Goal: Task Accomplishment & Management: Complete application form

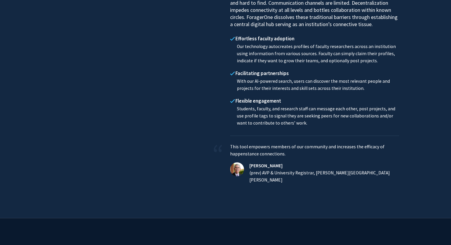
scroll to position [592, 0]
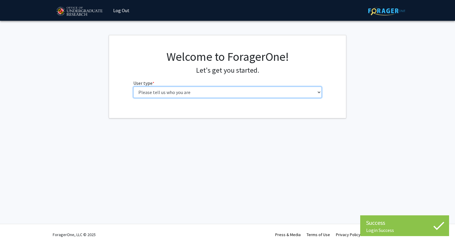
click at [175, 91] on select "Please tell us who you are Undergraduate Student Master's Student Doctoral Cand…" at bounding box center [227, 91] width 189 height 11
select select "1: undergrad"
click at [133, 86] on select "Please tell us who you are Undergraduate Student Master's Student Doctoral Cand…" at bounding box center [227, 91] width 189 height 11
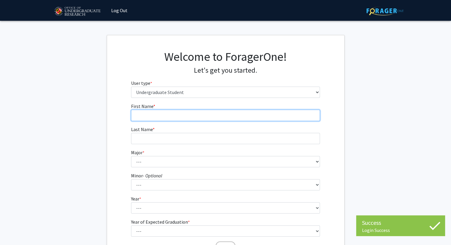
click at [239, 115] on input "First Name * required" at bounding box center [225, 115] width 189 height 11
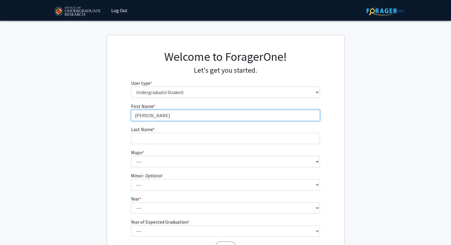
type input "Kevin"
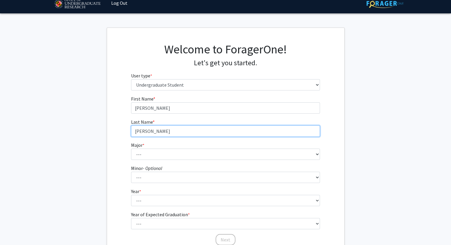
scroll to position [58, 0]
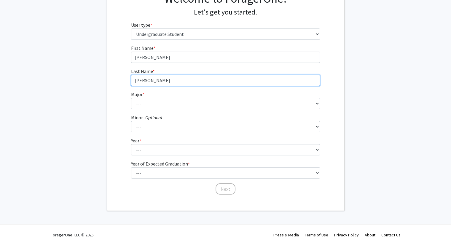
type input "Chong"
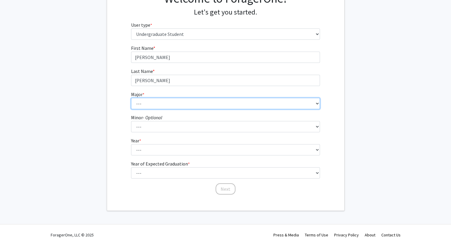
click at [193, 104] on select "--- Accounting Aerospace Engineering African American and Africana Studies Agri…" at bounding box center [225, 103] width 189 height 11
select select "28: 2329"
click at [131, 98] on select "--- Accounting Aerospace Engineering African American and Africana Studies Agri…" at bounding box center [225, 103] width 189 height 11
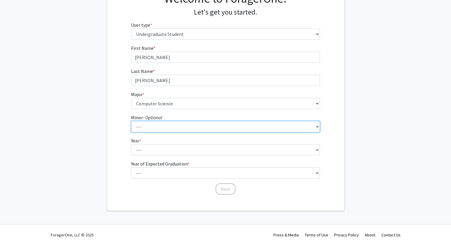
click at [182, 129] on select "--- Actuarial Mathematics Advanced Cybersecurity Experience for Students Africa…" at bounding box center [225, 126] width 189 height 11
select select "69: 1872"
click at [131, 121] on select "--- Actuarial Mathematics Advanced Cybersecurity Experience for Students Africa…" at bounding box center [225, 126] width 189 height 11
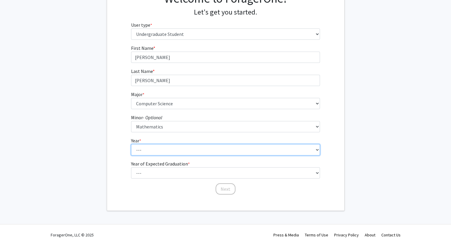
click at [167, 149] on select "--- First-year Sophomore Junior Senior Postbaccalaureate Certificate" at bounding box center [225, 149] width 189 height 11
select select "4: senior"
click at [131, 144] on select "--- First-year Sophomore Junior Senior Postbaccalaureate Certificate" at bounding box center [225, 149] width 189 height 11
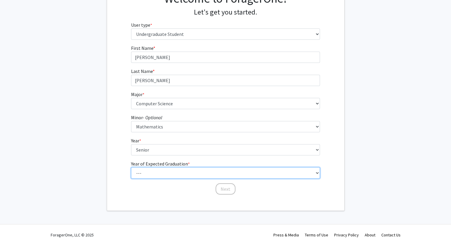
click at [164, 173] on select "--- 2025 2026 2027 2028 2029 2030 2031 2032 2033 2034" at bounding box center [225, 172] width 189 height 11
select select "2: 2026"
click at [131, 167] on select "--- 2025 2026 2027 2028 2029 2030 2031 2032 2033 2034" at bounding box center [225, 172] width 189 height 11
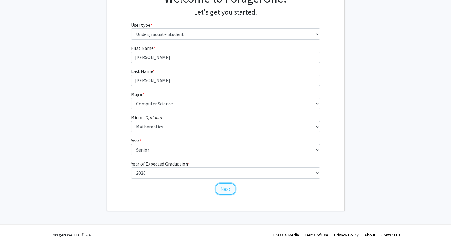
click at [219, 186] on button "Next" at bounding box center [225, 188] width 20 height 11
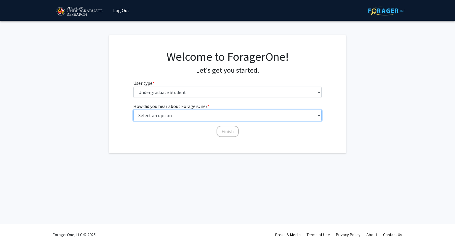
click at [218, 116] on select "Select an option Peer/student recommendation Faculty/staff recommendation Unive…" at bounding box center [227, 115] width 189 height 11
select select "3: university_website"
click at [133, 110] on select "Select an option Peer/student recommendation Faculty/staff recommendation Unive…" at bounding box center [227, 115] width 189 height 11
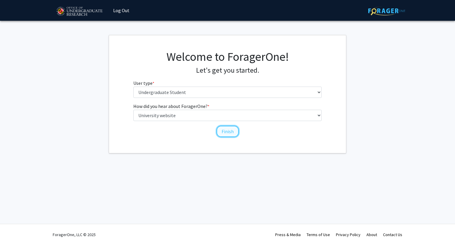
click at [221, 130] on button "Finish" at bounding box center [228, 131] width 22 height 11
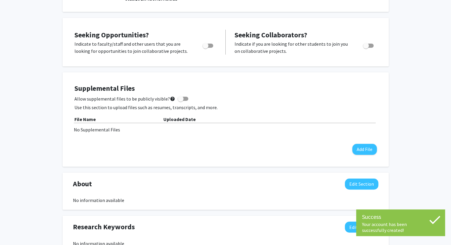
scroll to position [118, 0]
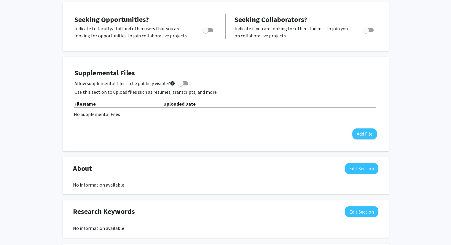
click at [212, 30] on span "Toggle" at bounding box center [207, 30] width 11 height 4
click at [205, 32] on input "Are you actively seeking opportunities?" at bounding box center [205, 32] width 0 height 0
checkbox input "true"
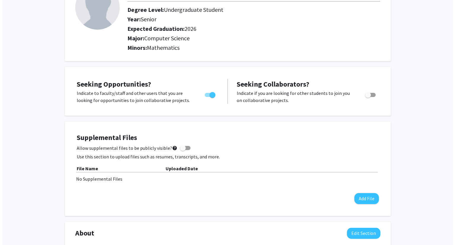
scroll to position [54, 0]
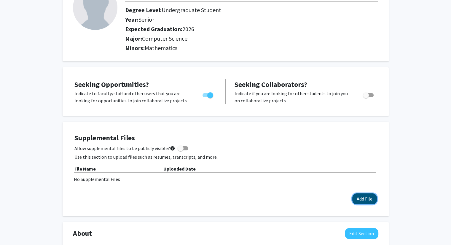
click at [355, 198] on button "Add File" at bounding box center [364, 198] width 25 height 11
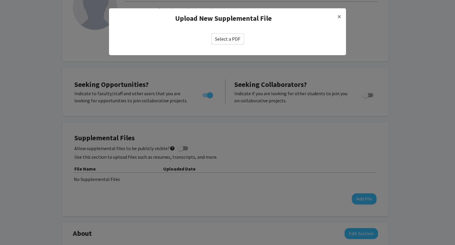
click at [241, 40] on label "Select a PDF" at bounding box center [227, 38] width 33 height 11
click at [0, 0] on input "Select a PDF" at bounding box center [0, 0] width 0 height 0
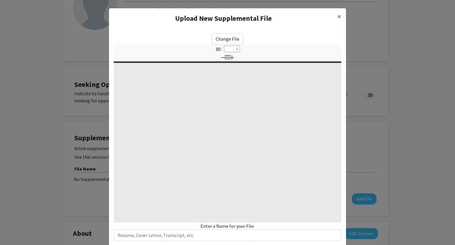
select select "custom"
type input "0"
select select "custom"
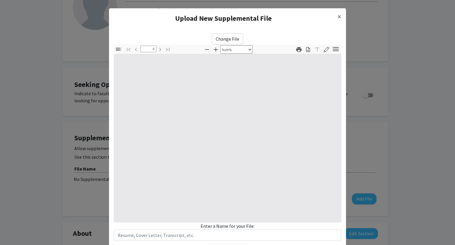
type input "1"
select select "auto"
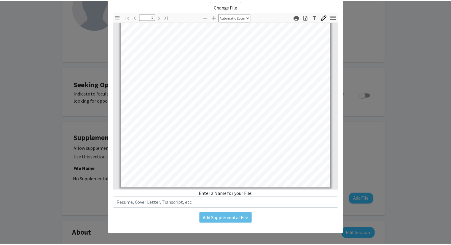
scroll to position [36, 0]
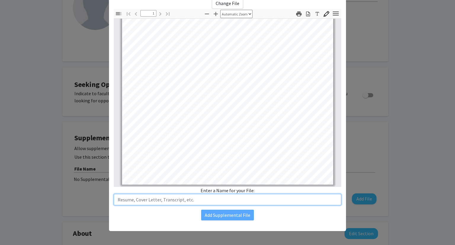
click at [220, 202] on input "text" at bounding box center [227, 199] width 227 height 11
type input "Resume"
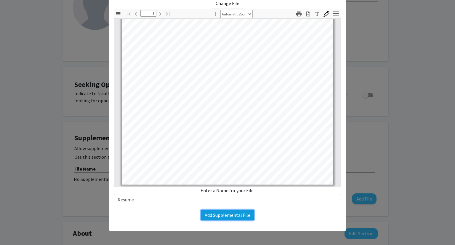
click at [211, 215] on button "Add Supplemental File" at bounding box center [227, 214] width 53 height 11
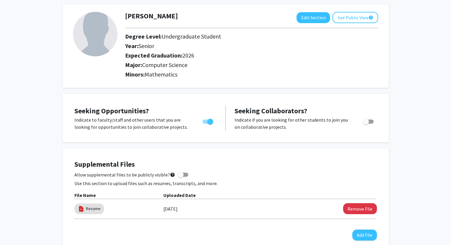
scroll to position [0, 0]
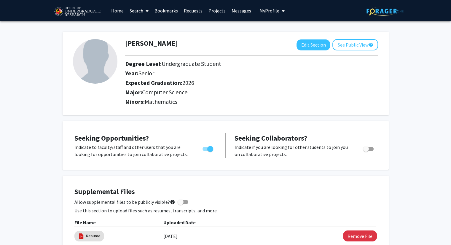
click at [143, 12] on span at bounding box center [145, 11] width 5 height 21
click at [123, 9] on link "Home" at bounding box center [117, 10] width 18 height 21
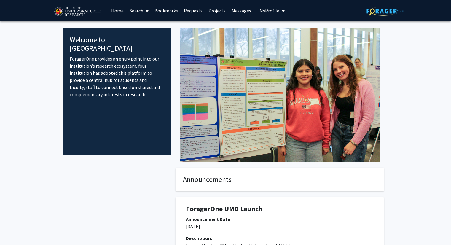
click at [166, 14] on link "Bookmarks" at bounding box center [165, 10] width 29 height 21
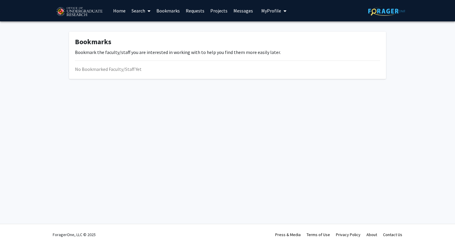
click at [209, 11] on link "Projects" at bounding box center [218, 10] width 23 height 21
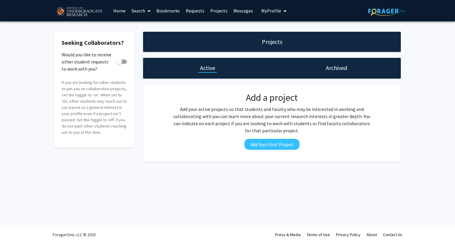
click at [247, 43] on div "Projects" at bounding box center [272, 42] width 258 height 20
click at [237, 12] on link "Messages" at bounding box center [242, 10] width 25 height 21
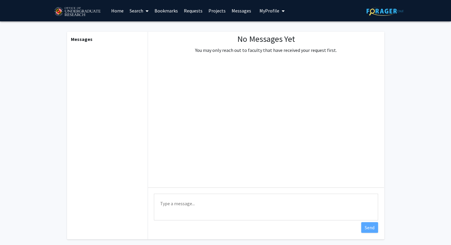
click at [262, 12] on span "My Profile" at bounding box center [269, 11] width 20 height 6
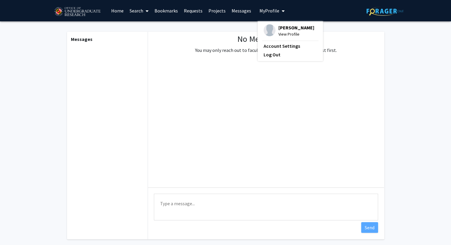
click at [173, 13] on link "Bookmarks" at bounding box center [165, 10] width 29 height 21
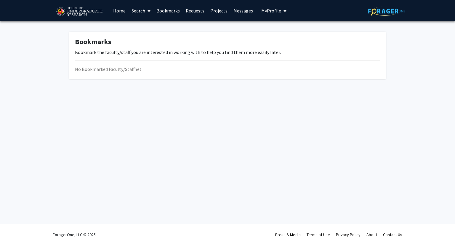
click at [132, 13] on link "Search" at bounding box center [141, 10] width 25 height 21
click at [139, 28] on span "Faculty/Staff" at bounding box center [151, 27] width 44 height 12
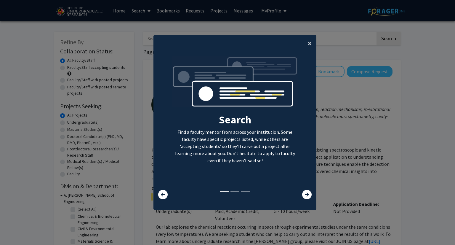
click at [305, 44] on button "×" at bounding box center [309, 43] width 13 height 17
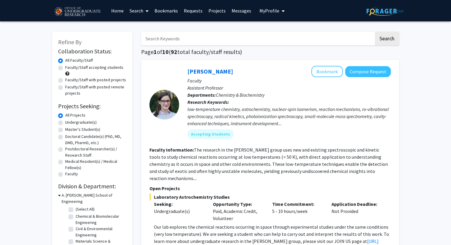
click at [65, 122] on label "Undergraduate(s)" at bounding box center [80, 122] width 31 height 6
click at [65, 122] on input "Undergraduate(s)" at bounding box center [67, 121] width 4 height 4
radio input "true"
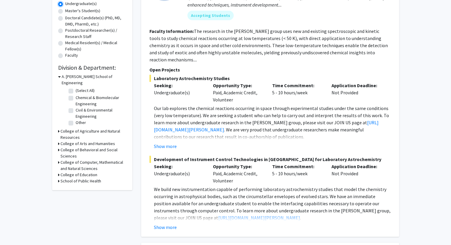
scroll to position [118, 0]
click at [59, 75] on icon at bounding box center [59, 76] width 3 height 6
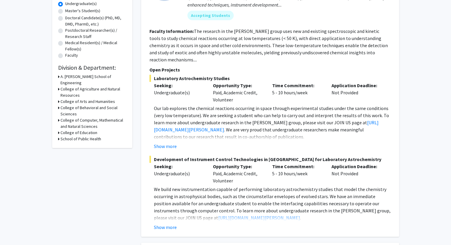
click at [62, 117] on h3 "College of Computer, Mathematical and Natural Sciences" at bounding box center [93, 123] width 66 height 12
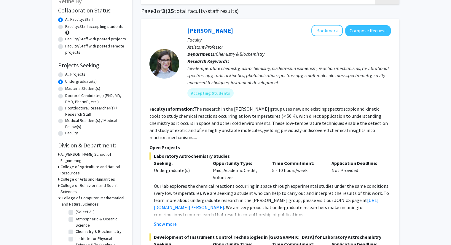
scroll to position [0, 0]
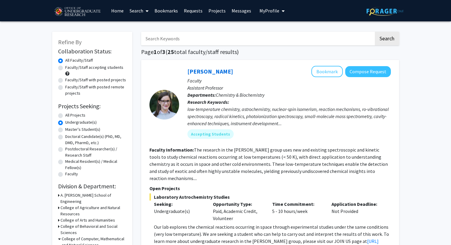
click at [204, 35] on input "Search Keywords" at bounding box center [257, 39] width 233 height 14
click at [387, 105] on div "low-temperature chemistry, astrochemistry, nuclear-spin isomerism, reaction mec…" at bounding box center [288, 115] width 203 height 21
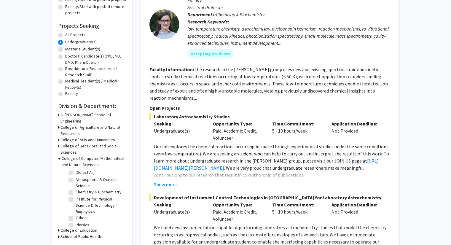
scroll to position [89, 0]
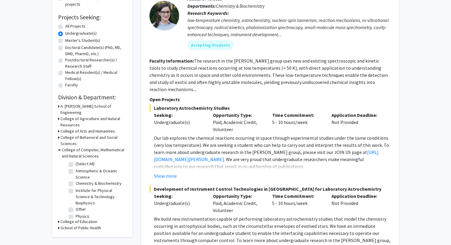
click at [62, 147] on h3 "College of Computer, Mathematical and Natural Sciences" at bounding box center [94, 153] width 65 height 12
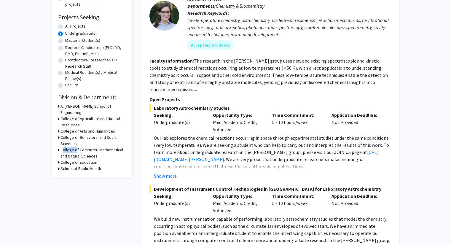
click at [61, 147] on h3 "College of Computer, Mathematical and Natural Sciences" at bounding box center [93, 153] width 66 height 12
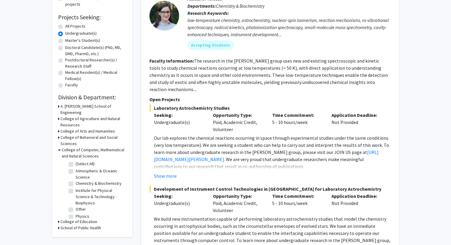
click at [76, 161] on label "(Select All)" at bounding box center [85, 164] width 19 height 6
click at [76, 161] on input "(Select All)" at bounding box center [78, 163] width 4 height 4
checkbox input "true"
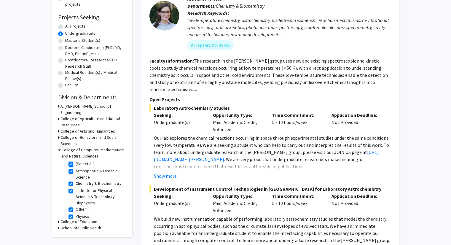
checkbox input "true"
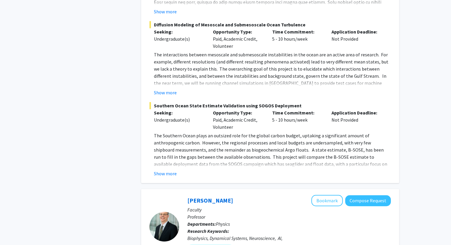
scroll to position [355, 0]
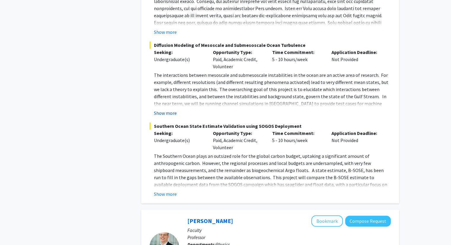
click at [170, 116] on button "Show more" at bounding box center [165, 112] width 23 height 7
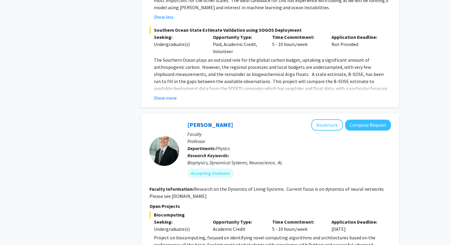
scroll to position [474, 0]
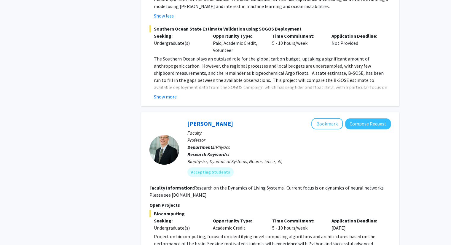
click at [168, 99] on button "Show more" at bounding box center [165, 96] width 23 height 7
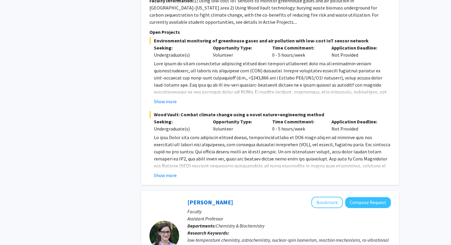
scroll to position [829, 0]
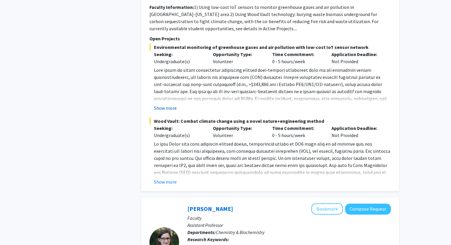
click at [169, 106] on button "Show more" at bounding box center [165, 107] width 23 height 7
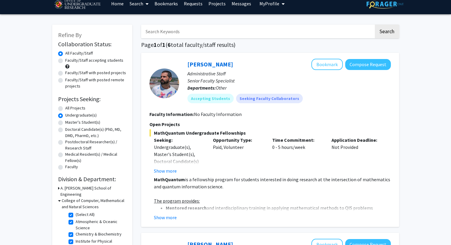
scroll to position [0, 0]
